Goal: Find specific page/section: Find specific page/section

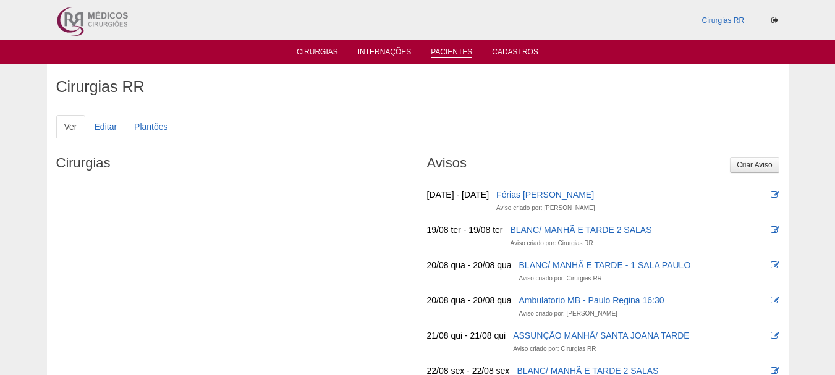
click at [448, 47] on li "Pacientes" at bounding box center [451, 51] width 59 height 10
click at [463, 51] on link "Pacientes" at bounding box center [451, 53] width 41 height 11
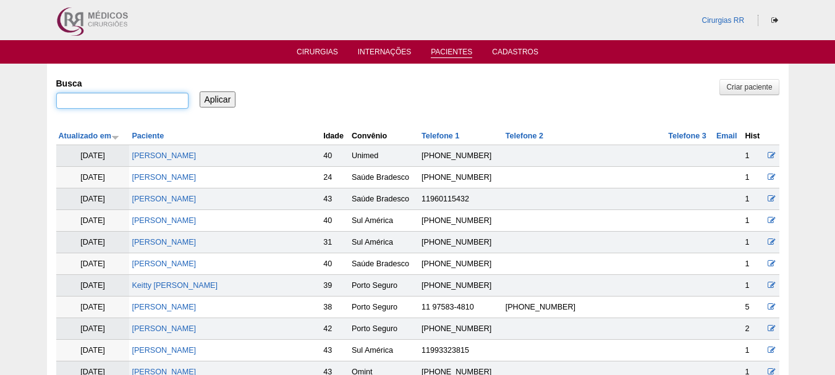
click at [146, 98] on input "Busca" at bounding box center [122, 101] width 132 height 16
paste input "CIBELE CELESTINO RUFINO D"
type input "CIBELE CELESTINO RUFINO D"
click at [218, 94] on input "Aplicar" at bounding box center [218, 100] width 36 height 16
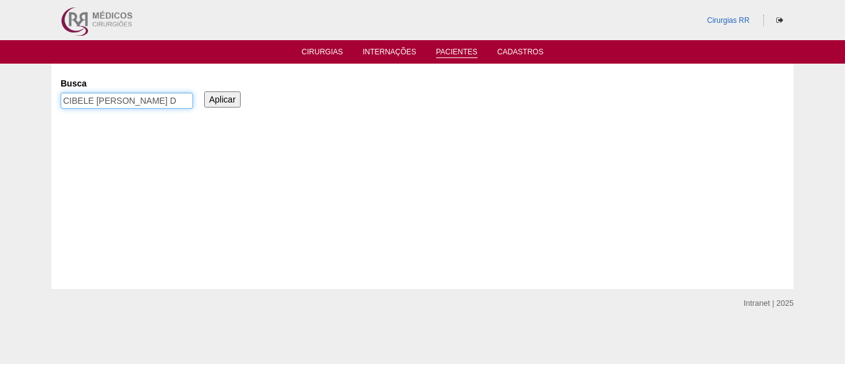
click at [123, 97] on input "CIBELE [PERSON_NAME] D" at bounding box center [127, 101] width 132 height 16
drag, startPoint x: 143, startPoint y: 95, endPoint x: 258, endPoint y: 95, distance: 115.0
click at [256, 95] on div "Busca CIBELE CELESTINO RUFINO D Aplicar" at bounding box center [422, 94] width 723 height 42
type input "CIBELE CELESTINO"
click at [204, 92] on input "Aplicar" at bounding box center [222, 100] width 36 height 16
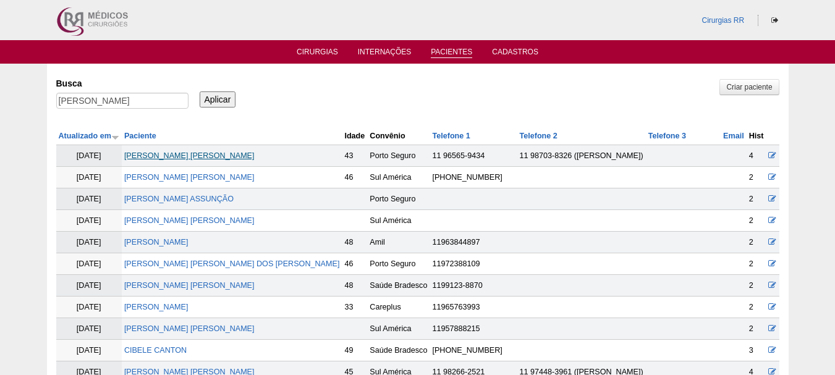
click at [255, 157] on link "CIBELE CELESTINO RUFINO DA SILVA" at bounding box center [189, 155] width 130 height 9
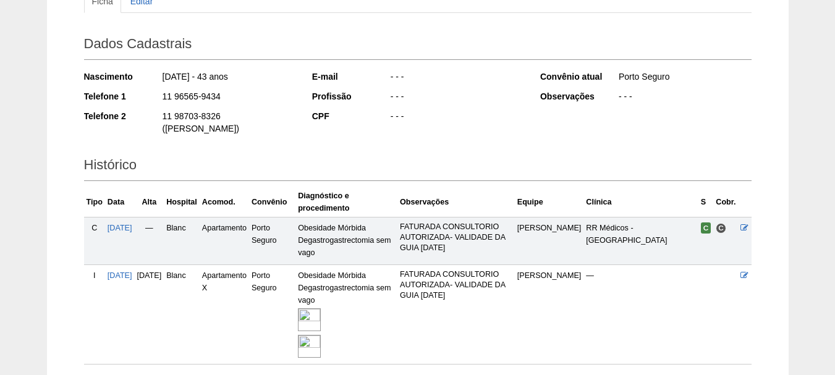
scroll to position [186, 0]
